Goal: Task Accomplishment & Management: Use online tool/utility

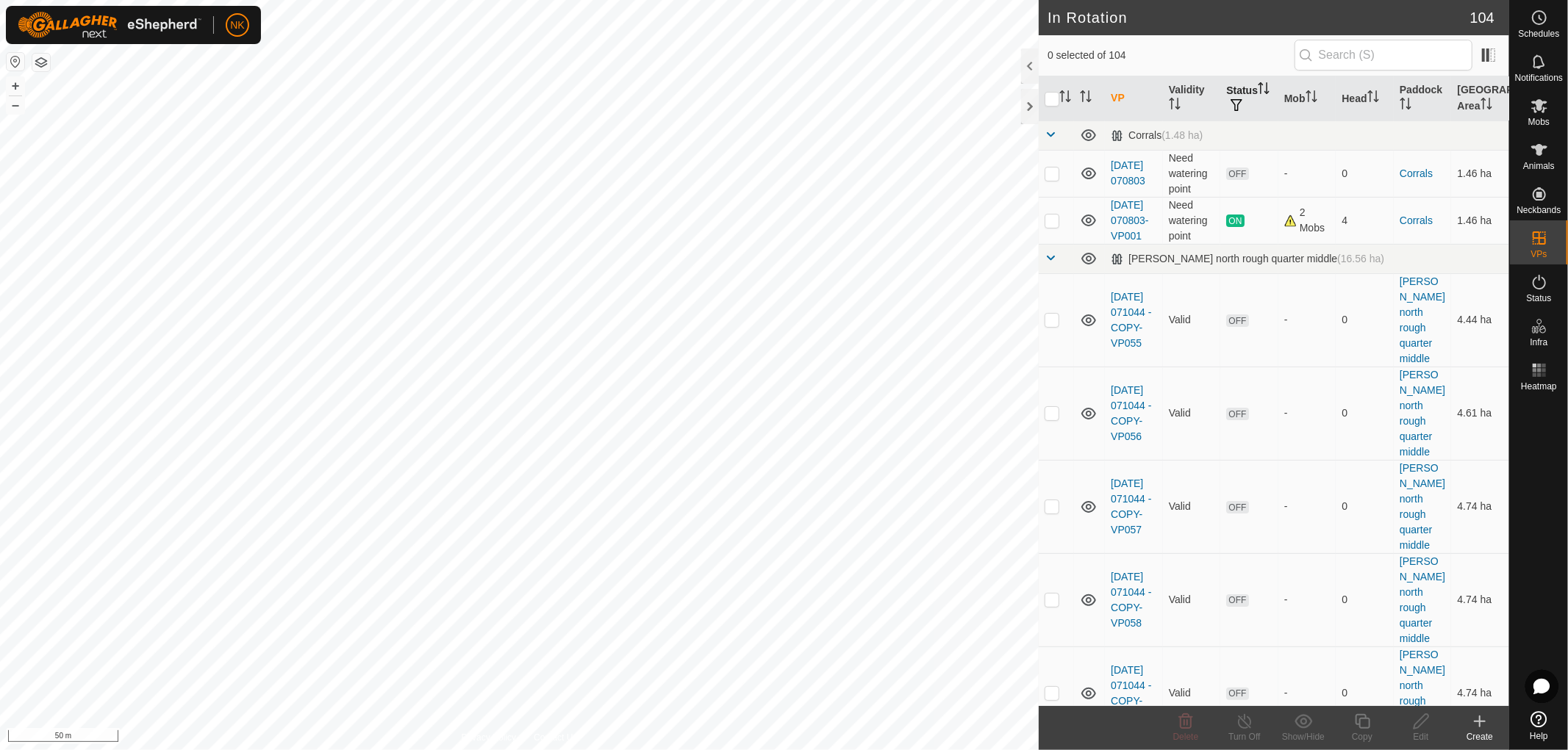
click at [1237, 83] on th "Status" at bounding box center [1249, 99] width 58 height 44
click at [1237, 94] on th "Status" at bounding box center [1249, 99] width 58 height 44
click at [1051, 326] on p-checkbox at bounding box center [1051, 320] width 15 height 12
checkbox input "true"
click at [1364, 719] on icon at bounding box center [1361, 721] width 15 height 14
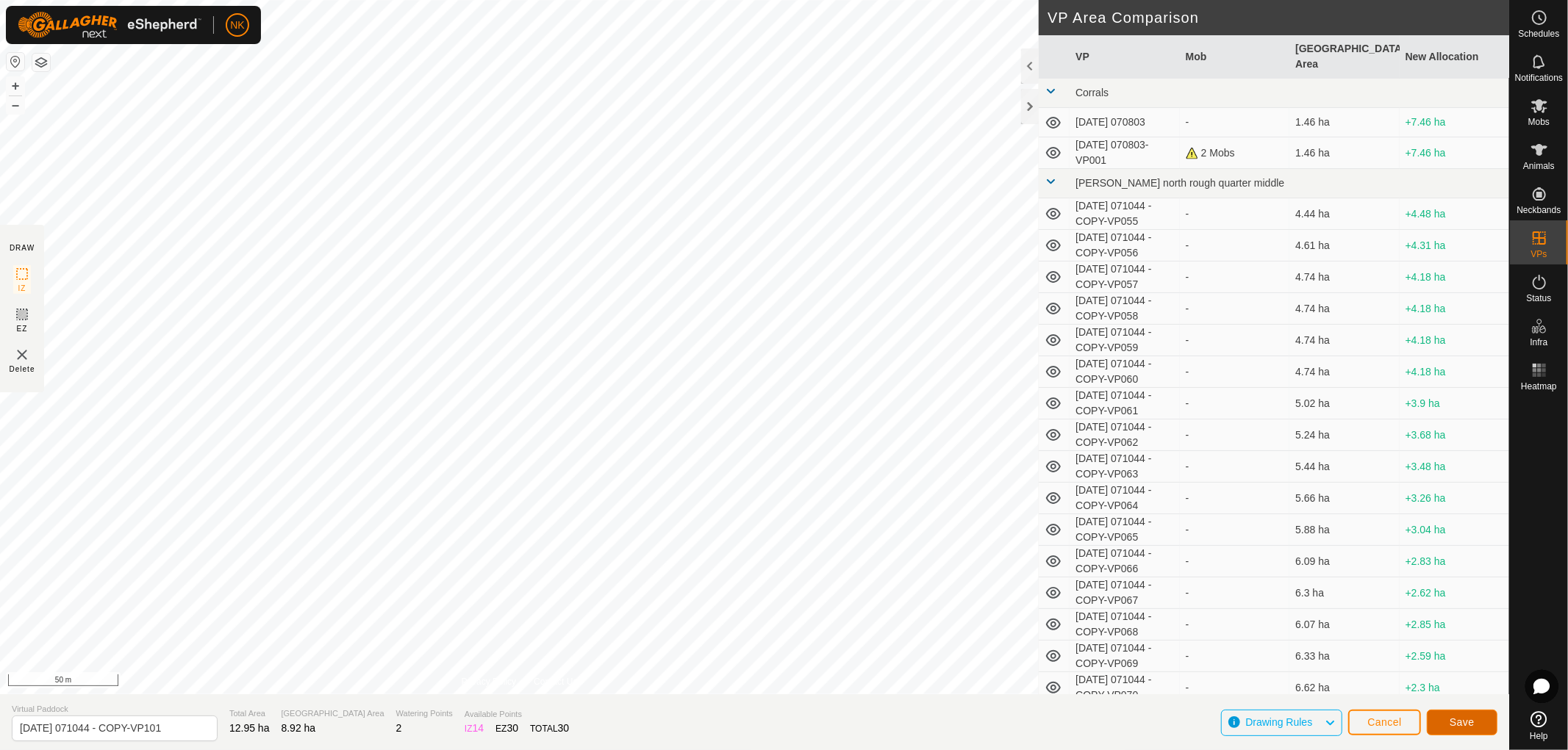
click at [1458, 731] on button "Save" at bounding box center [1462, 722] width 71 height 26
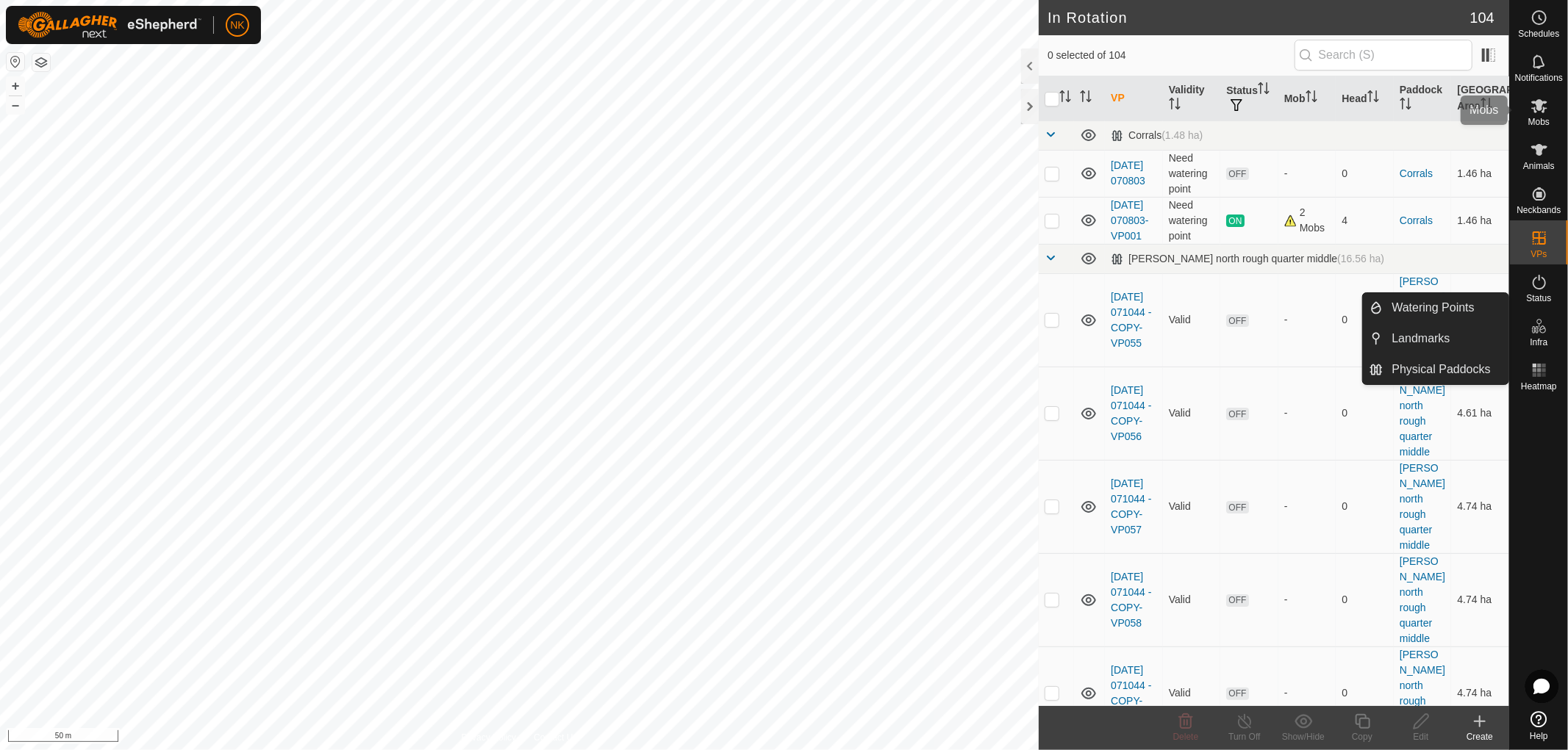
click at [1538, 113] on icon at bounding box center [1539, 105] width 17 height 17
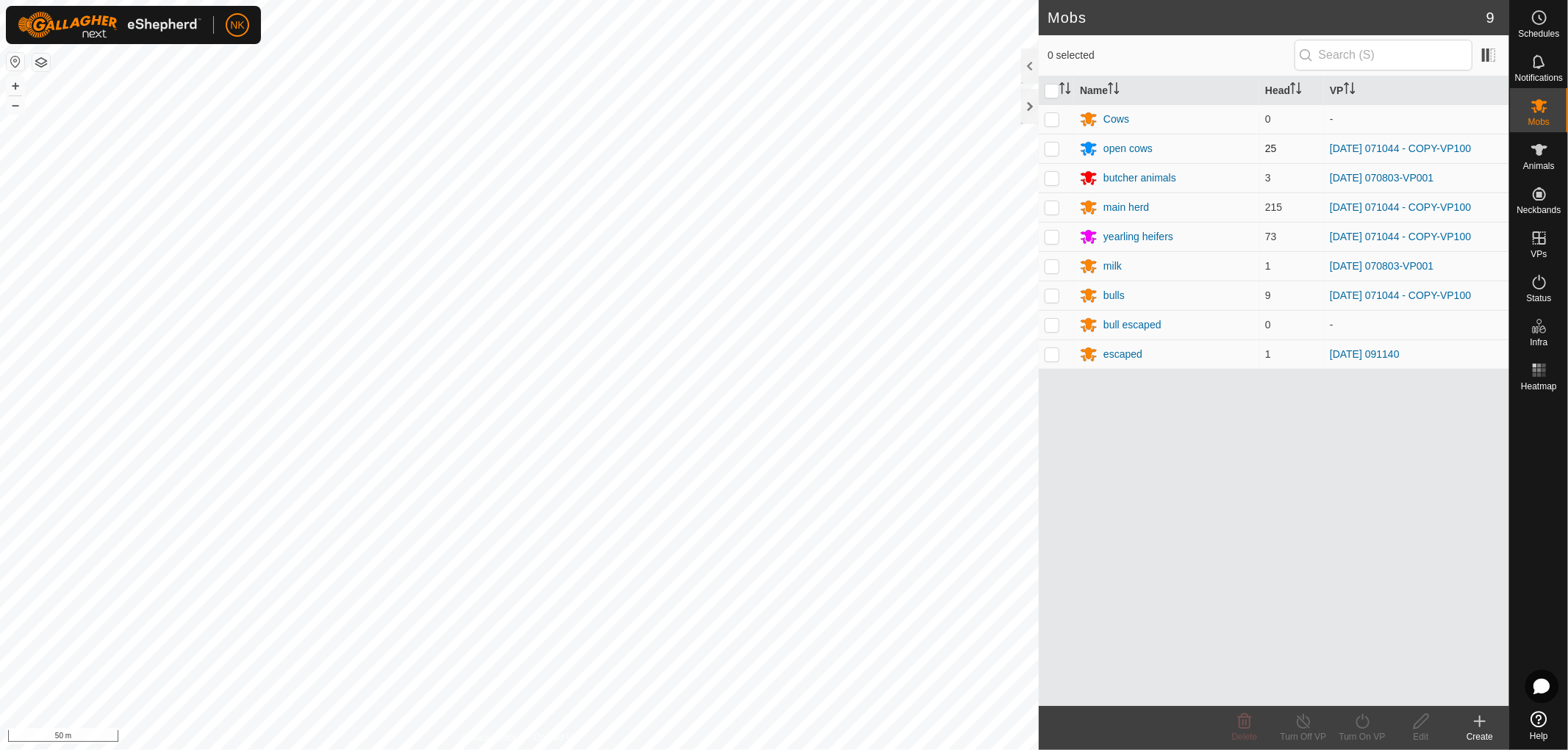
click at [1050, 152] on p-checkbox at bounding box center [1051, 148] width 15 height 12
checkbox input "true"
click at [1048, 210] on p-checkbox at bounding box center [1051, 207] width 15 height 12
checkbox input "true"
click at [1051, 244] on td at bounding box center [1056, 237] width 35 height 29
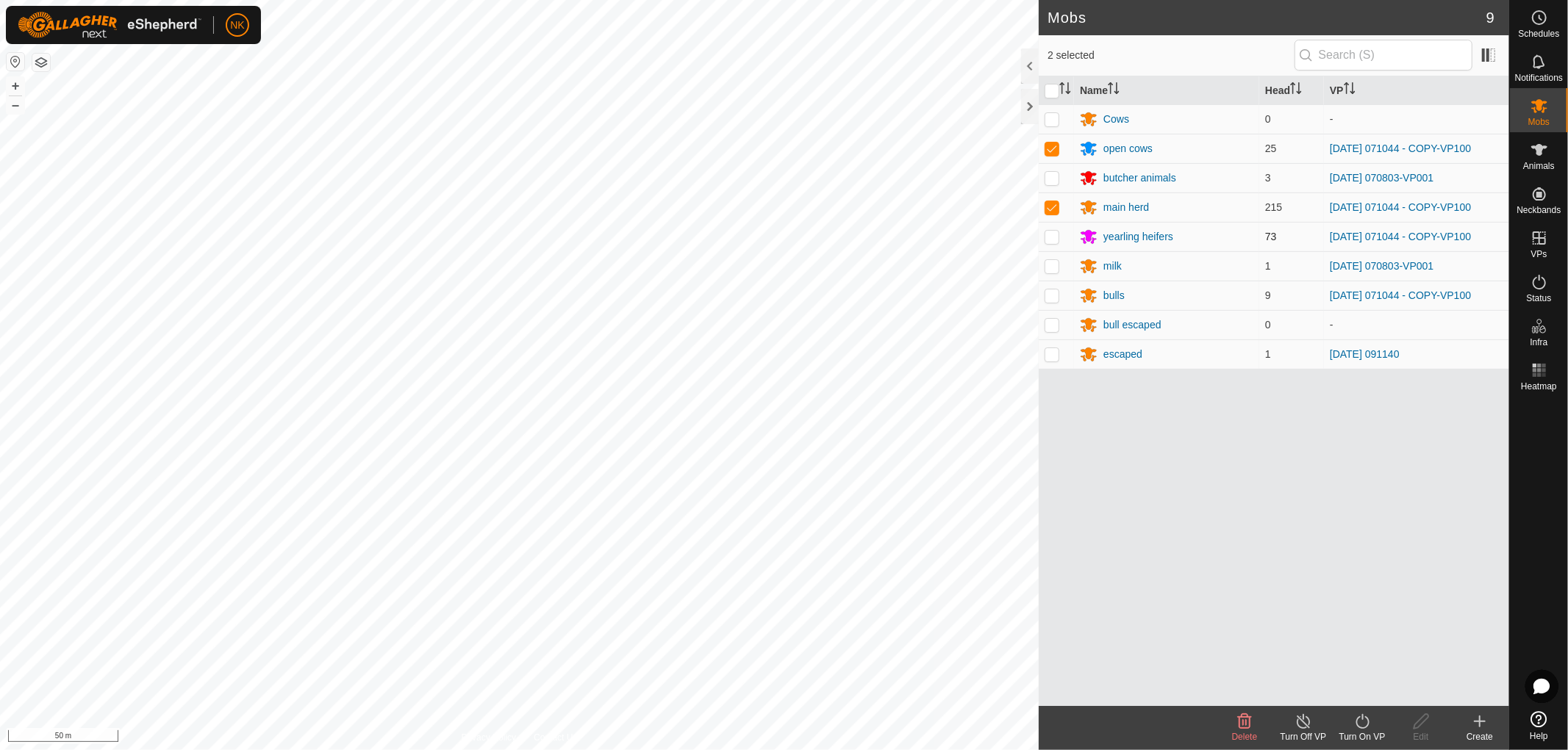
checkbox input "true"
click at [1051, 295] on p-checkbox at bounding box center [1051, 296] width 15 height 12
checkbox input "true"
click at [1358, 723] on icon at bounding box center [1362, 721] width 18 height 17
click at [1360, 694] on link "Now" at bounding box center [1406, 689] width 146 height 29
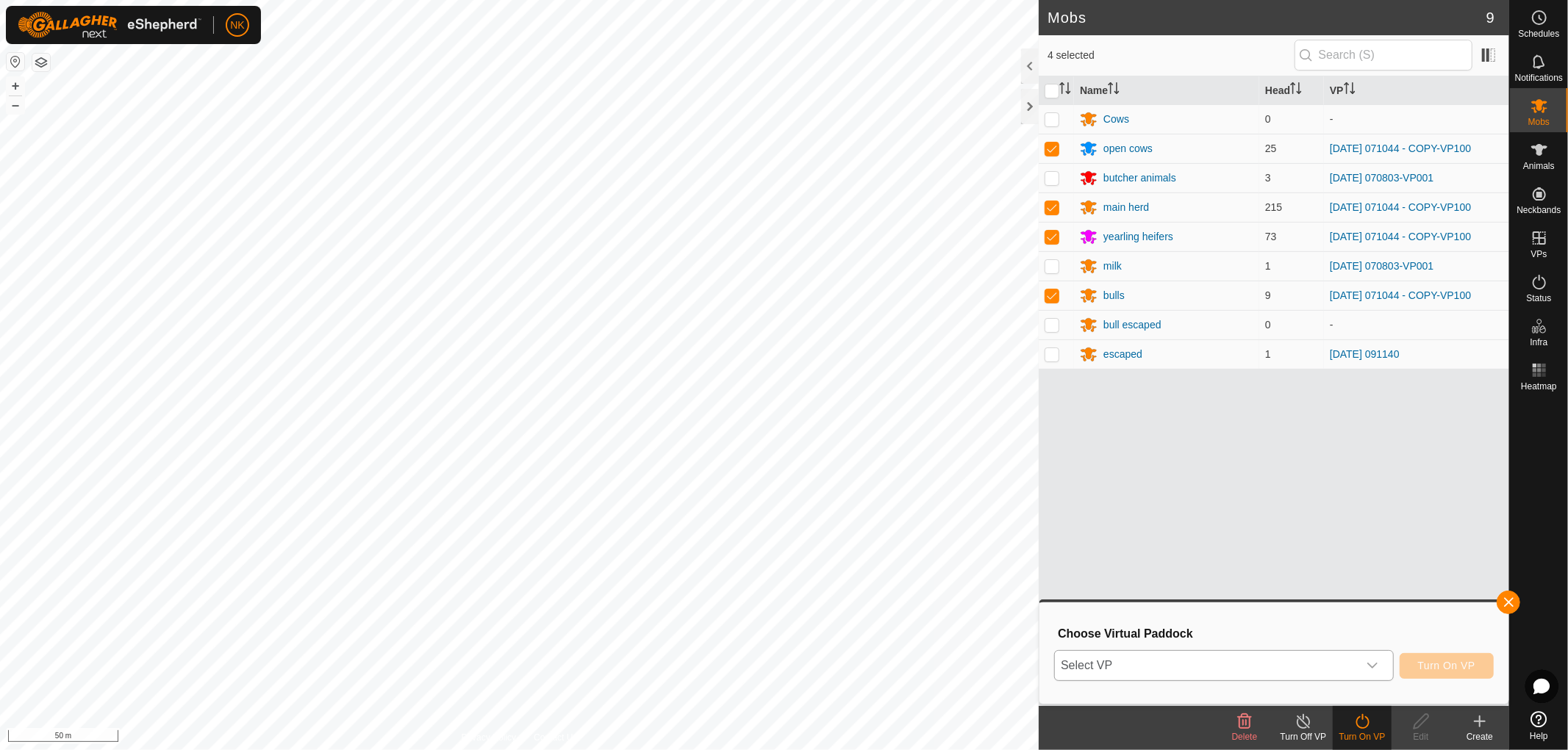
click at [1339, 665] on span "Select VP" at bounding box center [1205, 666] width 303 height 29
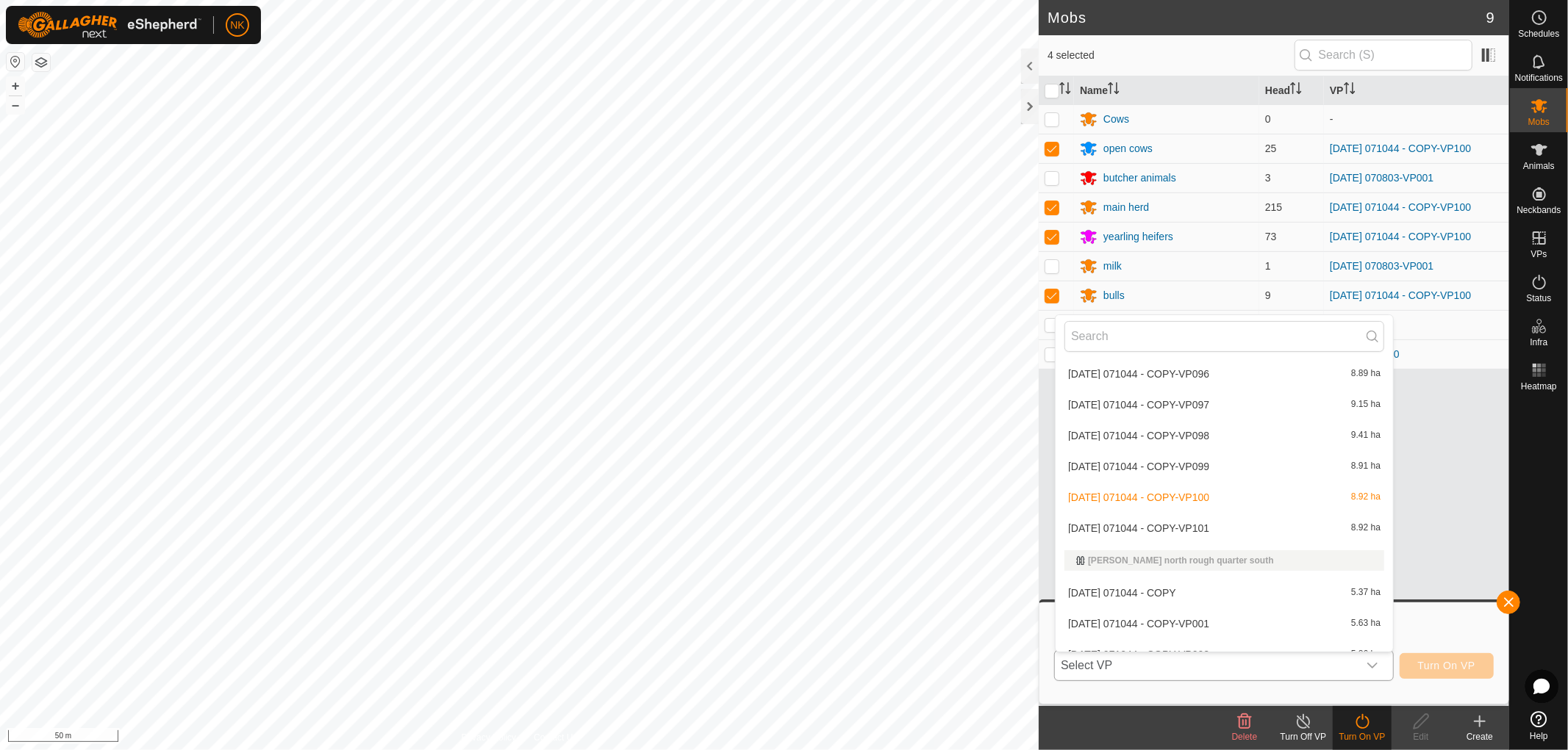
scroll to position [1406, 0]
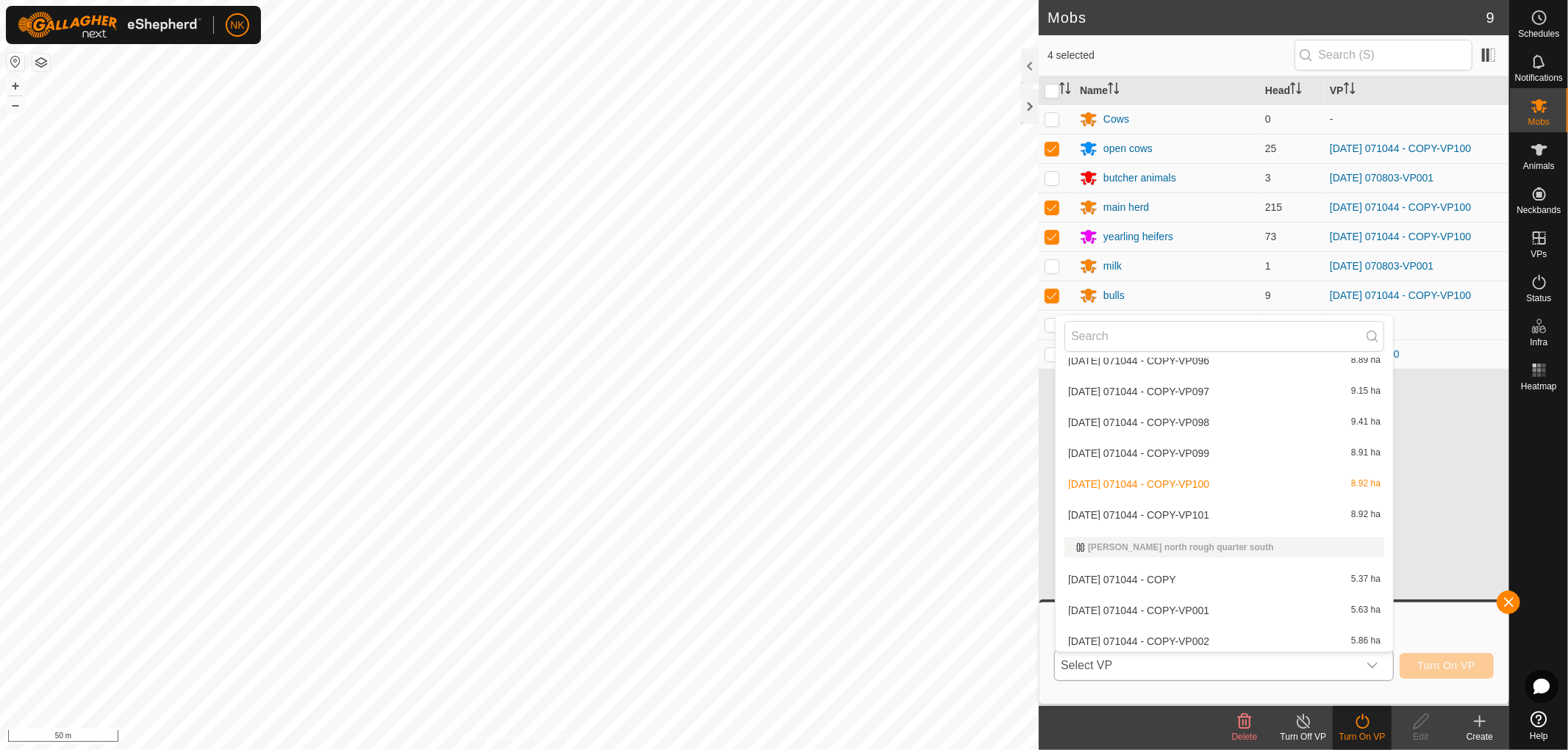
click at [1215, 511] on li "[DATE] 071044 - COPY-VP101 8.92 ha" at bounding box center [1224, 515] width 337 height 29
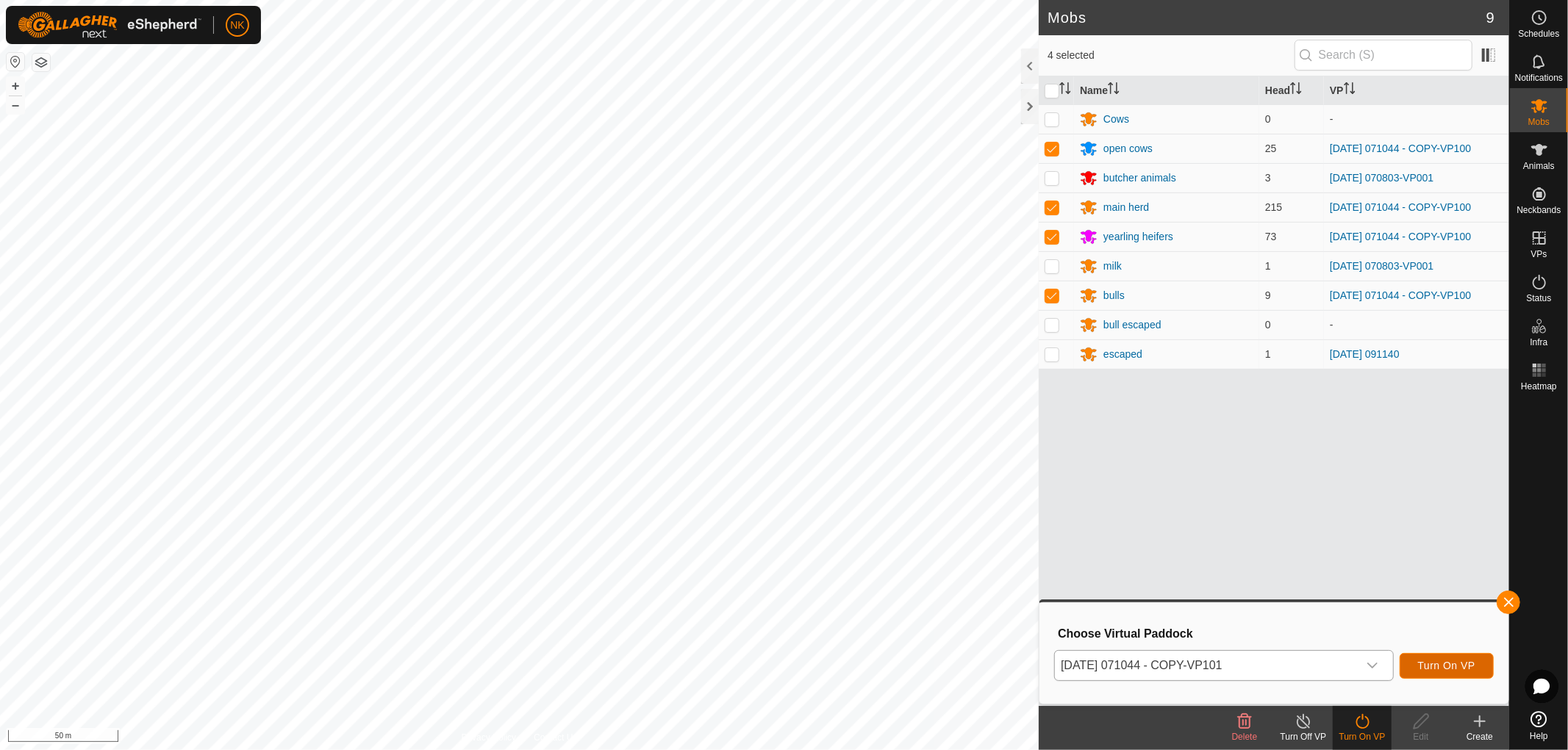
click at [1445, 665] on span "Turn On VP" at bounding box center [1446, 666] width 57 height 12
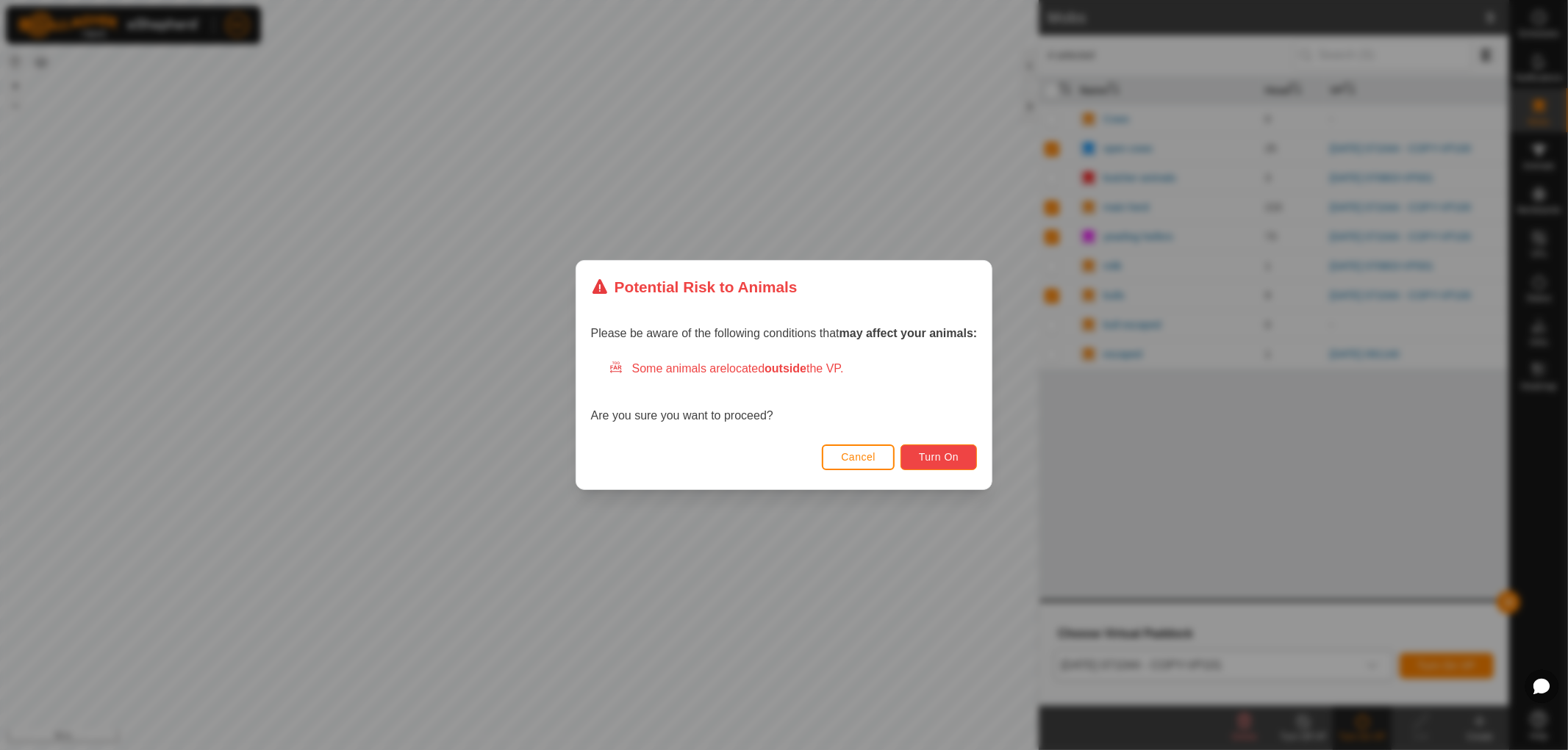
click at [948, 456] on span "Turn On" at bounding box center [938, 457] width 40 height 12
